Goal: Obtain resource: Download file/media

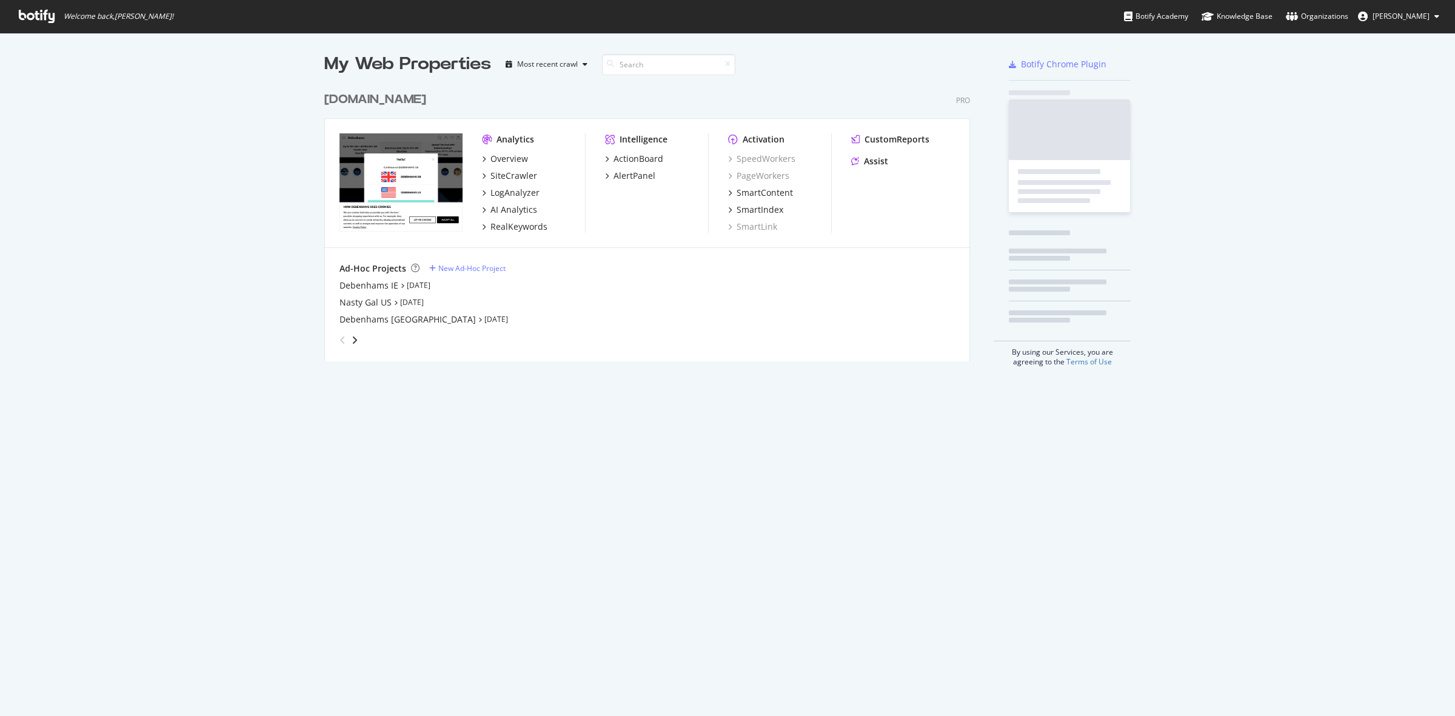
scroll to position [704, 1432]
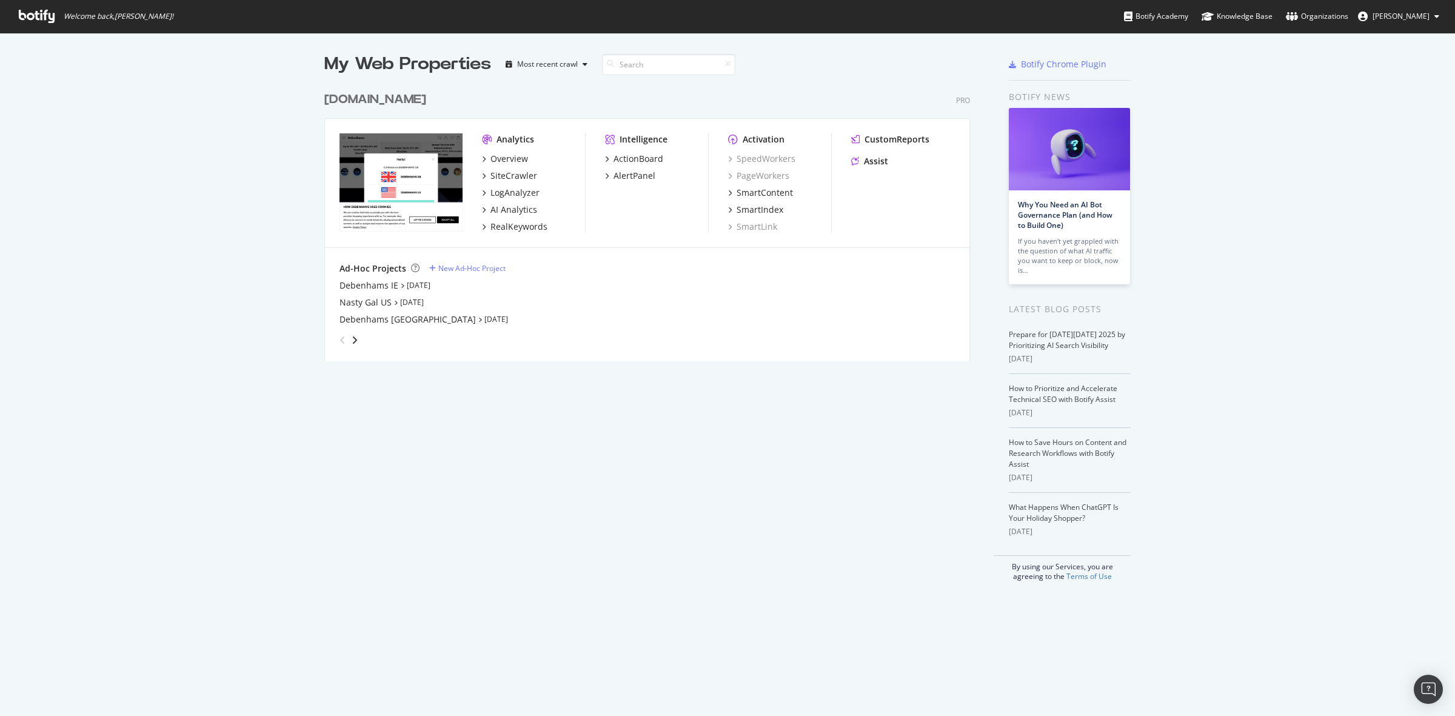
click at [402, 93] on div "[DOMAIN_NAME]" at bounding box center [375, 100] width 102 height 18
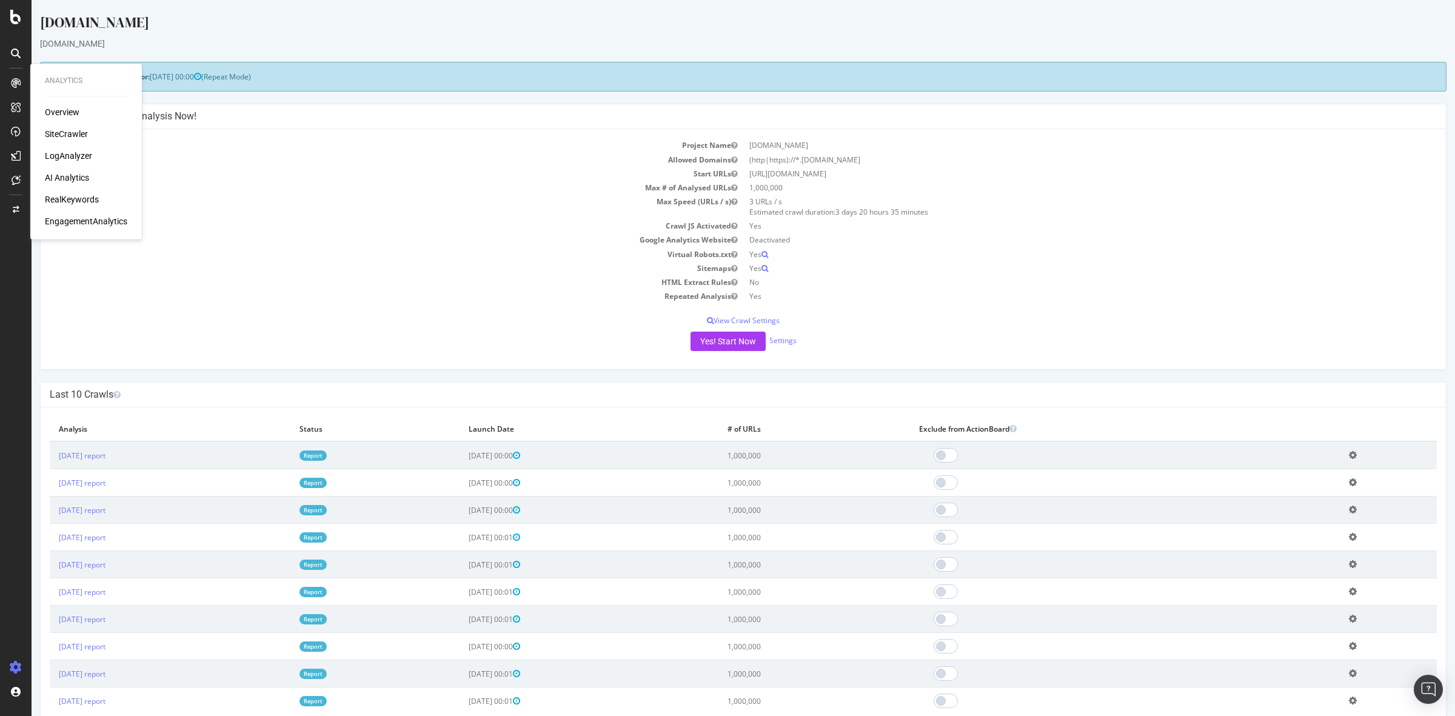
click at [62, 132] on div "SiteCrawler" at bounding box center [66, 134] width 43 height 12
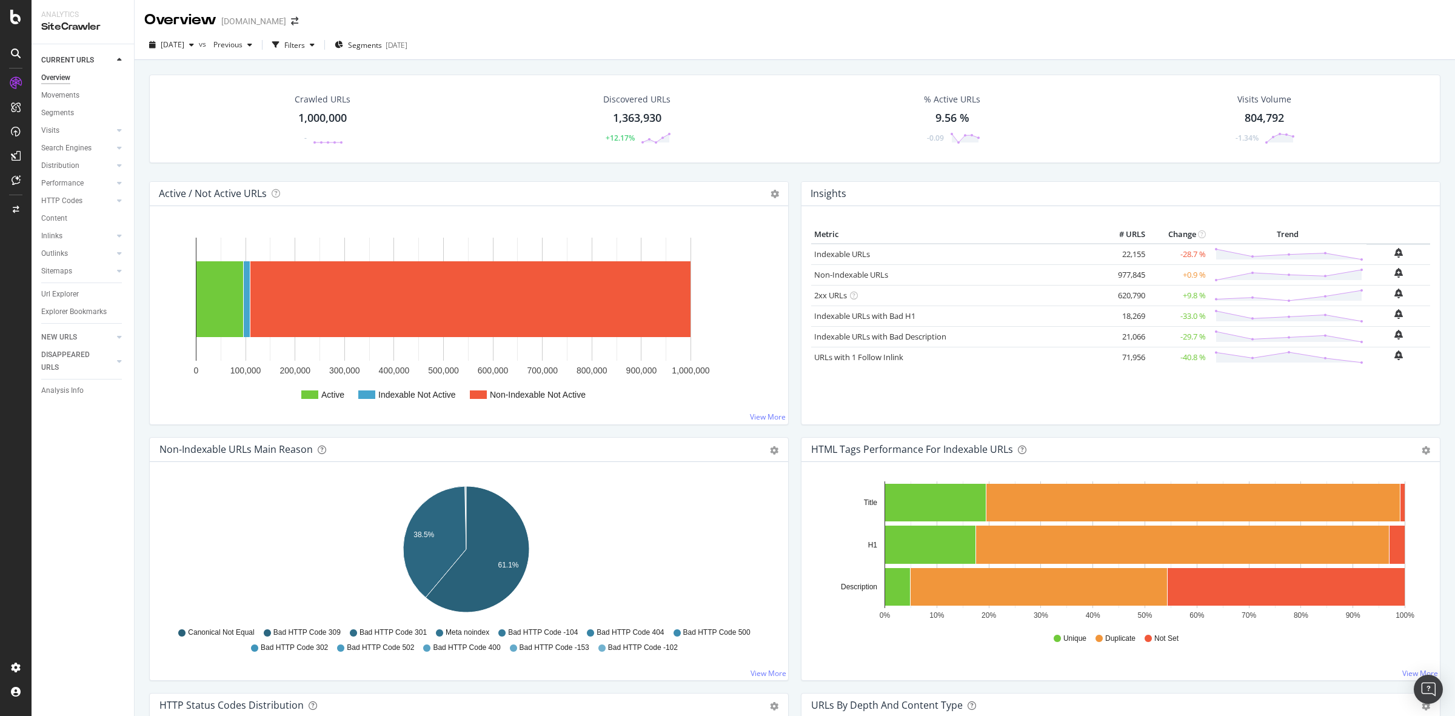
click at [319, 112] on div "1,000,000" at bounding box center [322, 118] width 48 height 16
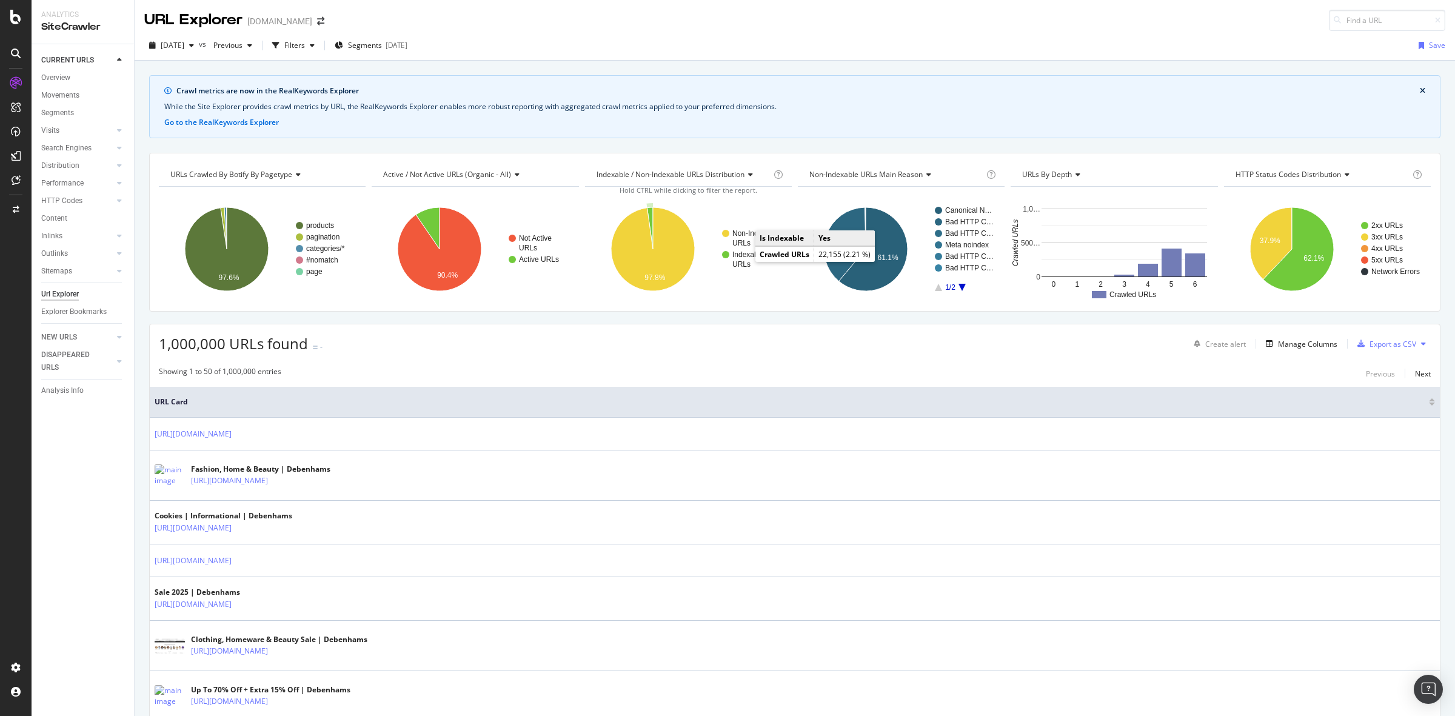
click at [743, 258] on text "Indexable" at bounding box center [748, 254] width 32 height 8
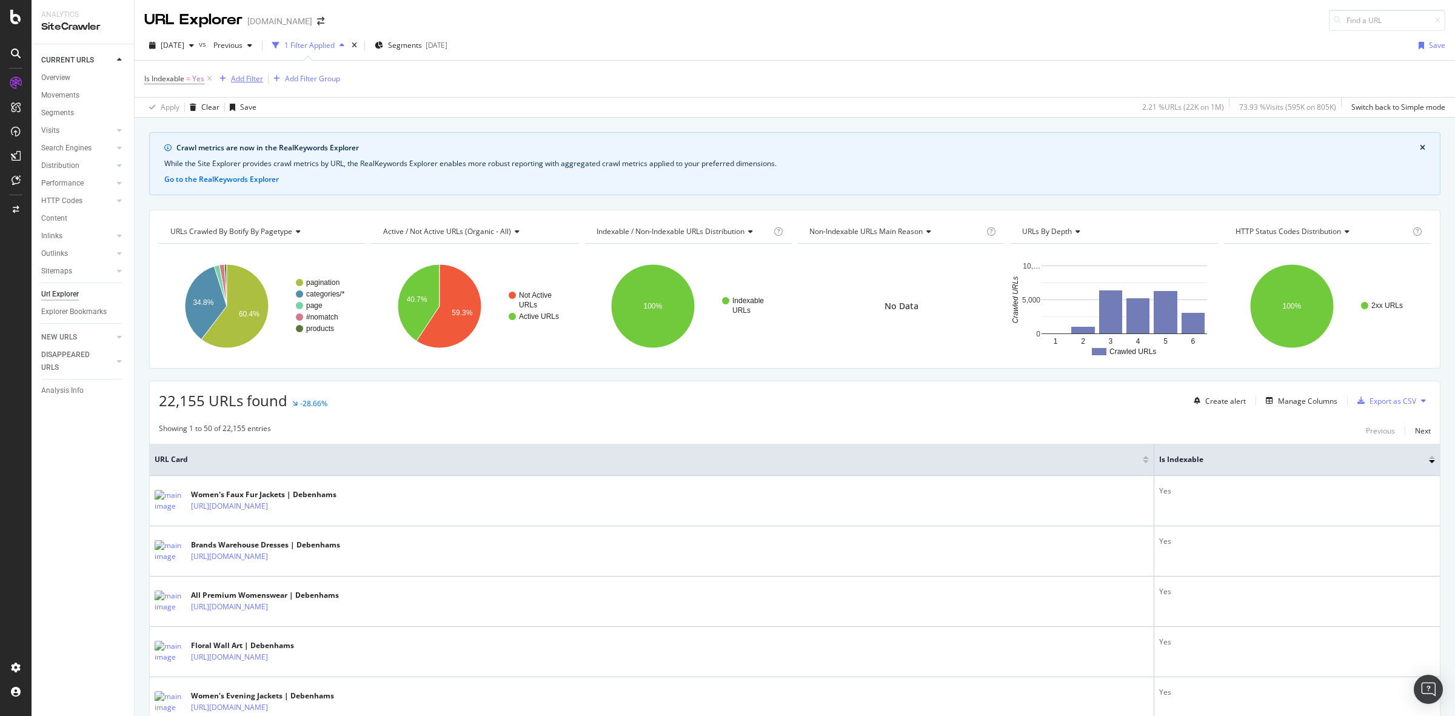
click at [241, 79] on div "Add Filter" at bounding box center [247, 78] width 32 height 10
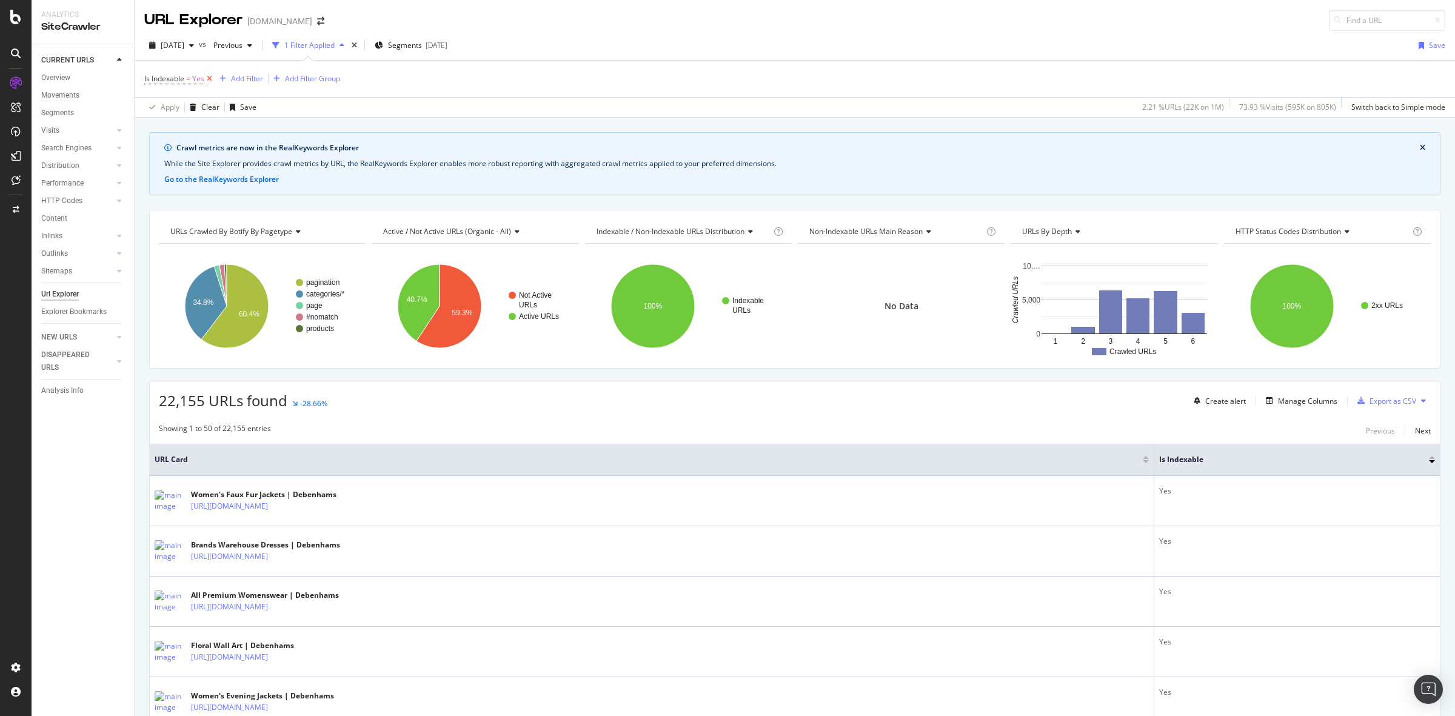
click at [210, 76] on icon at bounding box center [209, 79] width 10 height 12
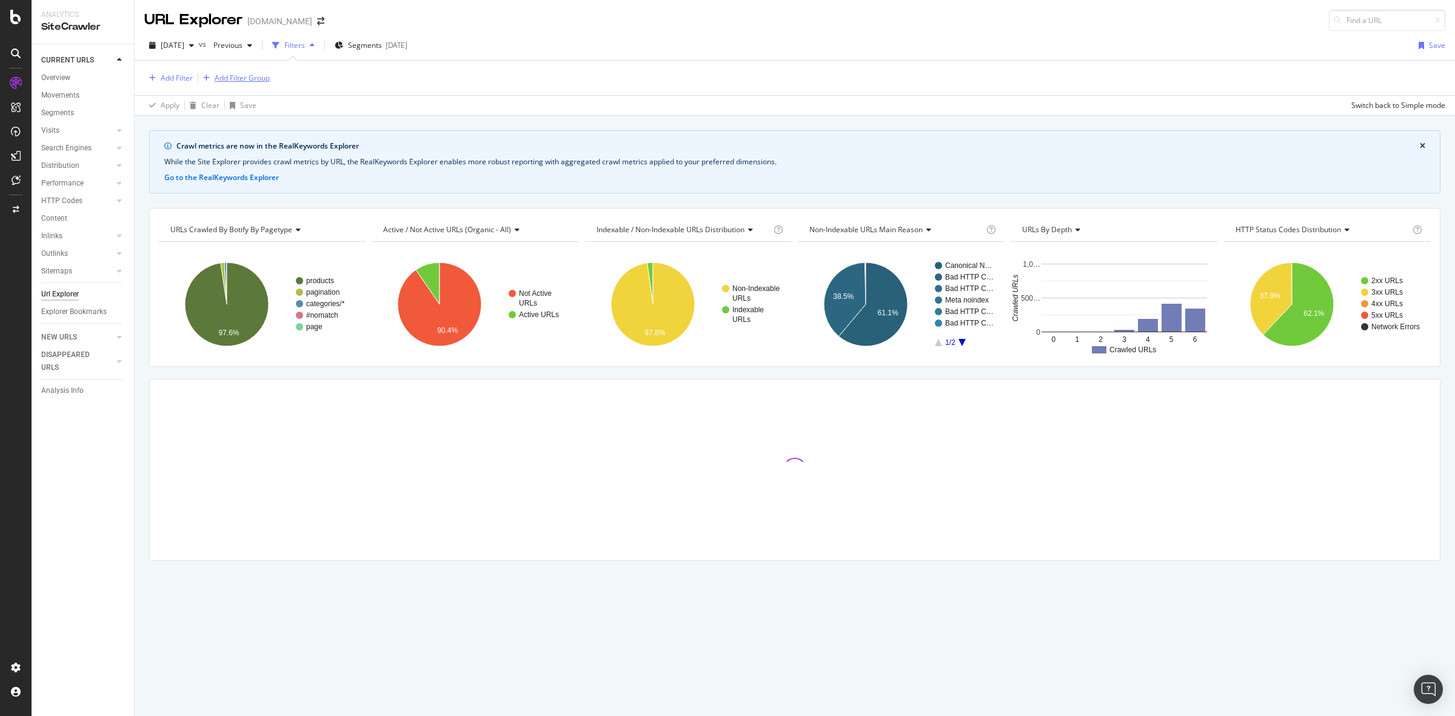
click at [236, 83] on div "Add Filter Group" at bounding box center [234, 78] width 72 height 13
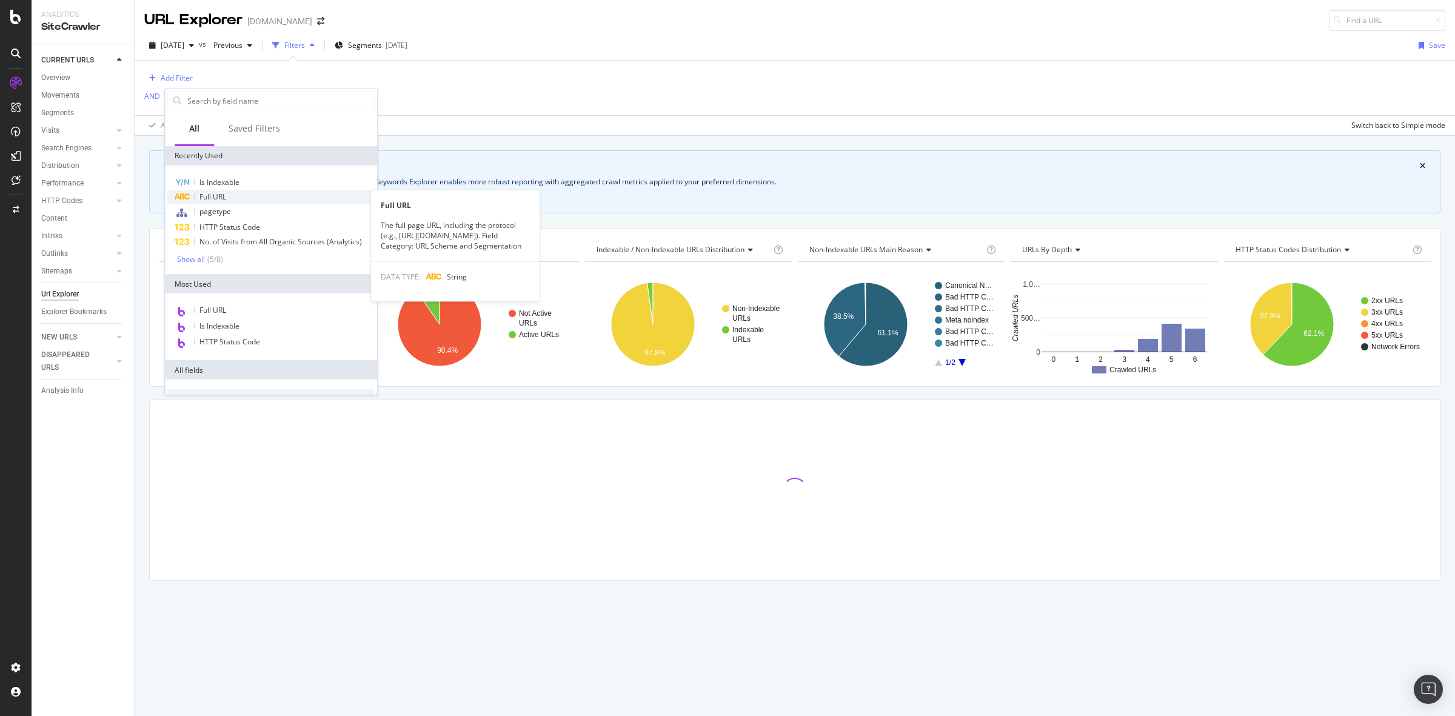
click at [235, 192] on div "Full URL" at bounding box center [270, 197] width 207 height 15
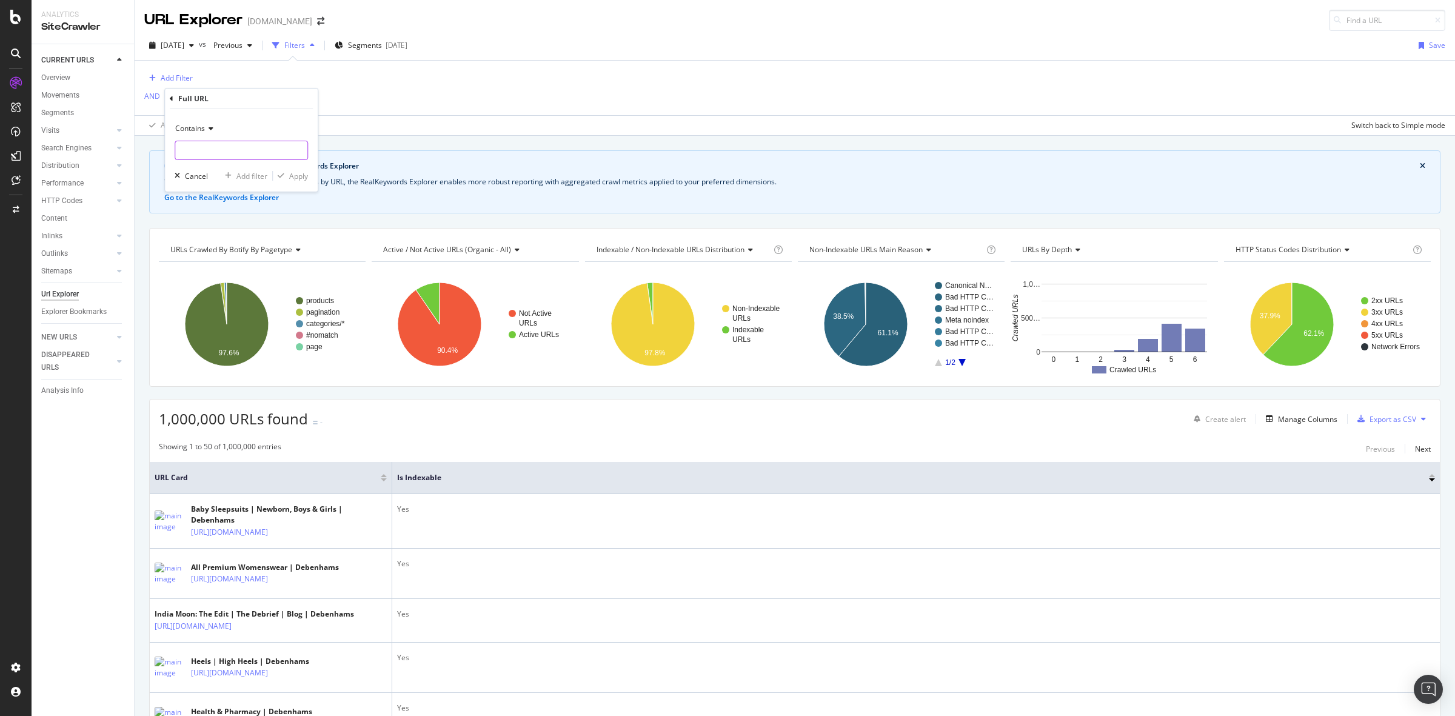
click at [226, 145] on input "text" at bounding box center [241, 150] width 132 height 19
type input "[DATE][DATE]"
click at [301, 172] on div "Apply" at bounding box center [298, 176] width 19 height 10
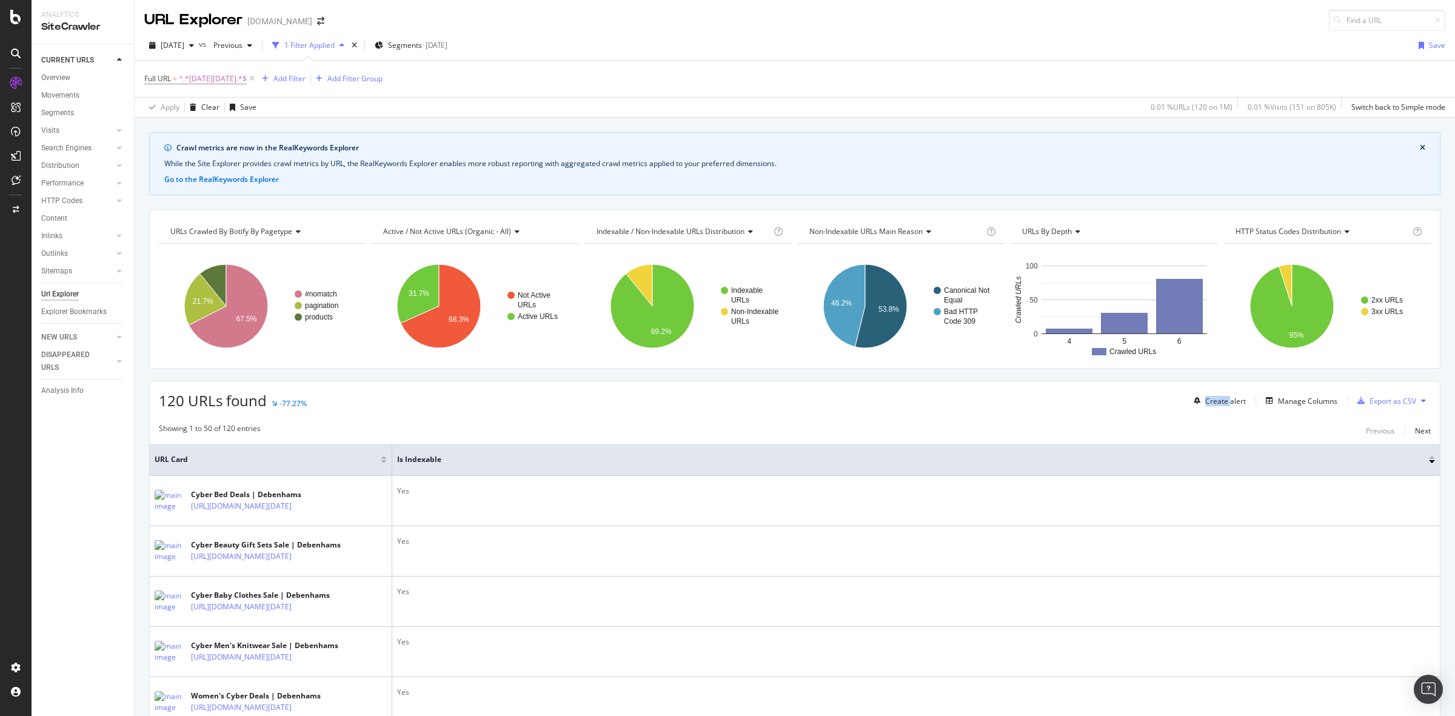
click at [1398, 398] on div "Export as CSV" at bounding box center [1392, 401] width 47 height 10
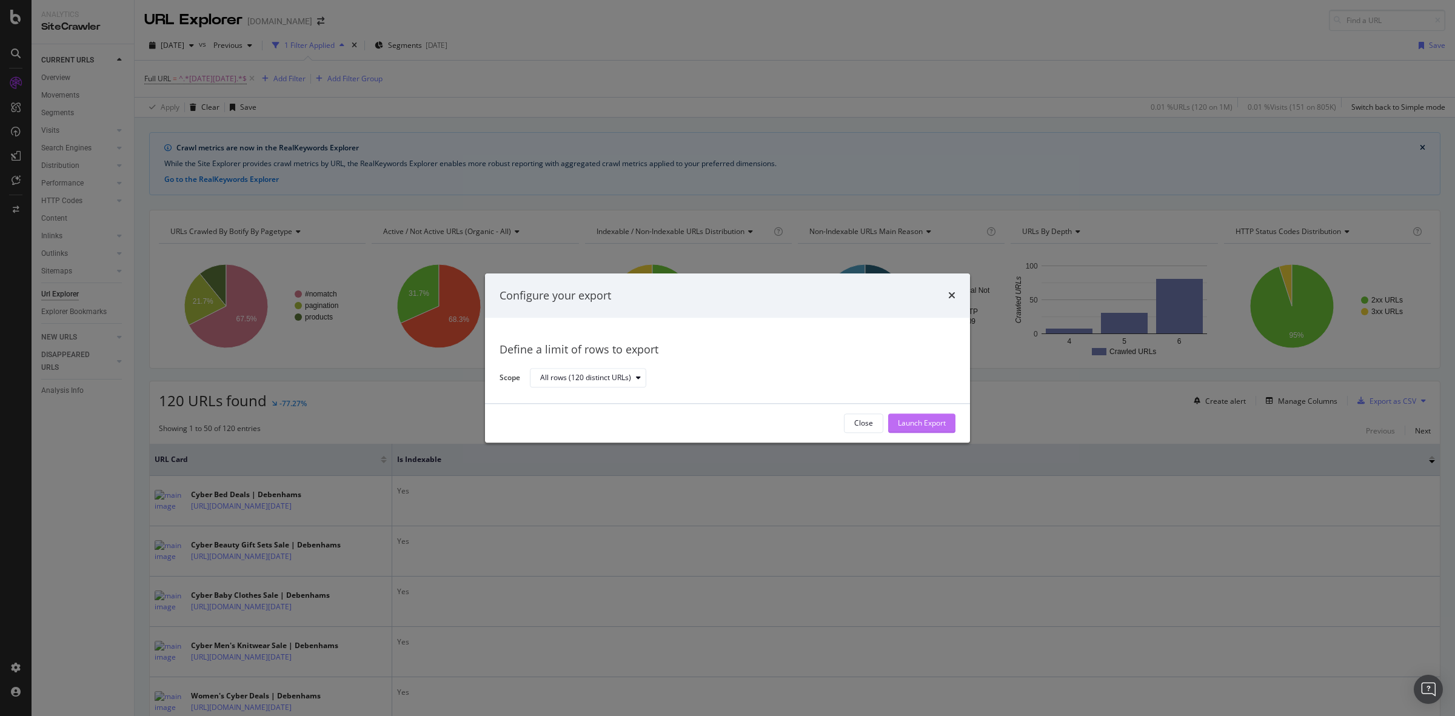
click at [927, 416] on div "Launch Export" at bounding box center [922, 423] width 48 height 18
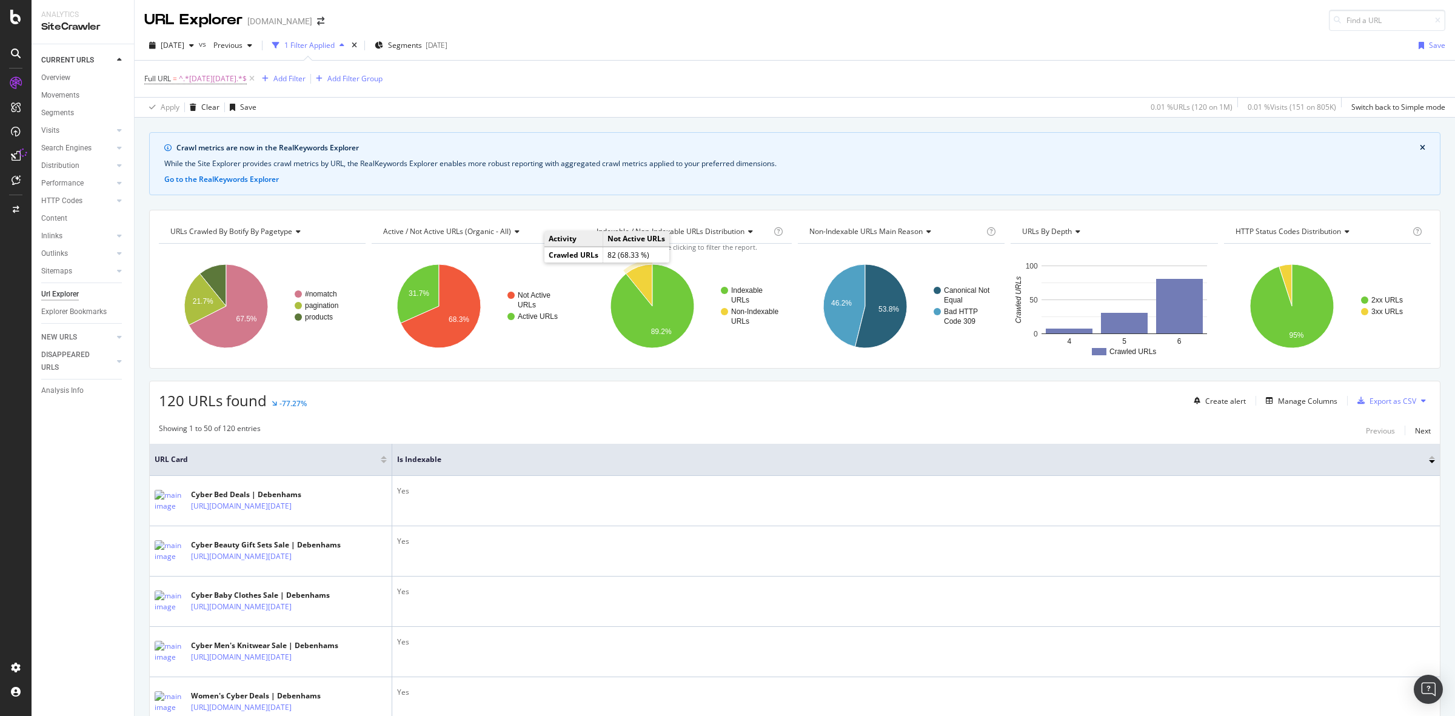
click at [73, 205] on div "DataExports" at bounding box center [68, 207] width 47 height 12
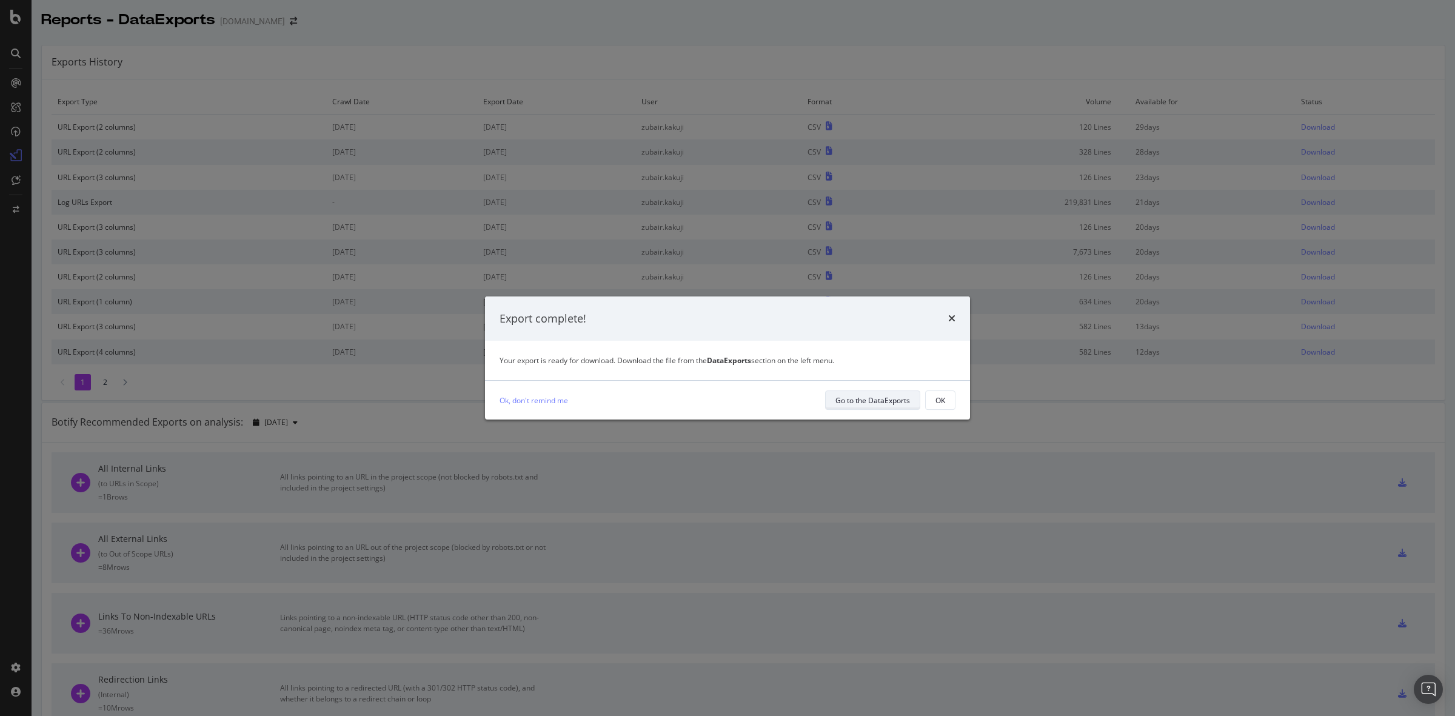
click at [888, 403] on div "Go to the DataExports" at bounding box center [872, 400] width 75 height 10
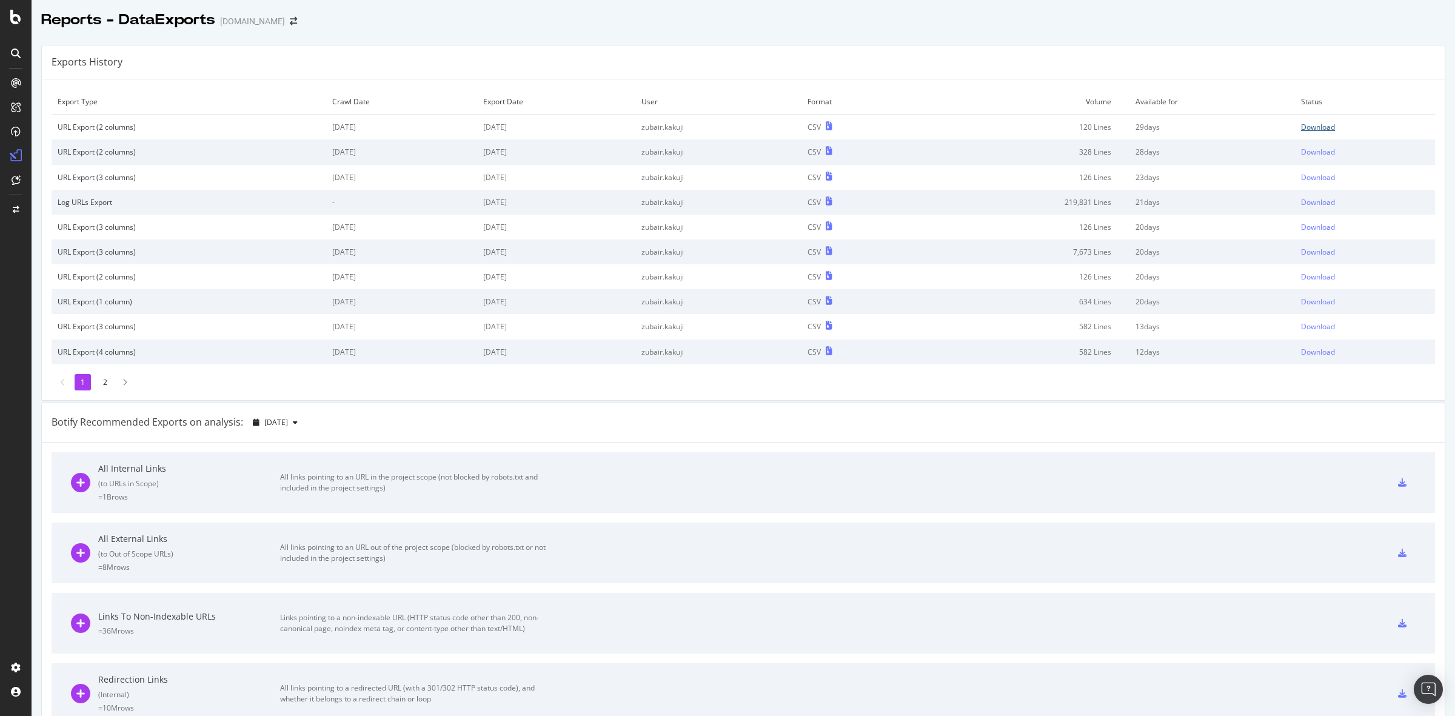
click at [1301, 125] on div "Download" at bounding box center [1318, 127] width 34 height 10
